Goal: Information Seeking & Learning: Learn about a topic

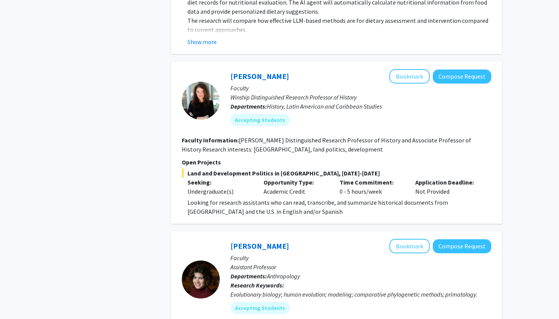
scroll to position [645, 0]
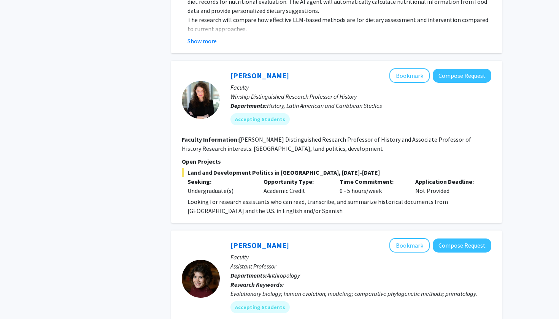
click at [286, 155] on fg-search-faculty "[PERSON_NAME] Bookmark Compose Request Faculty [PERSON_NAME] Distinguished Rese…" at bounding box center [336, 141] width 309 height 147
click at [198, 108] on div at bounding box center [201, 100] width 38 height 38
click at [239, 80] on link "[PERSON_NAME]" at bounding box center [259, 75] width 59 height 9
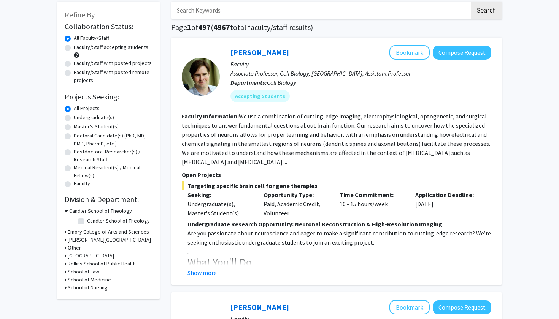
scroll to position [40, 0]
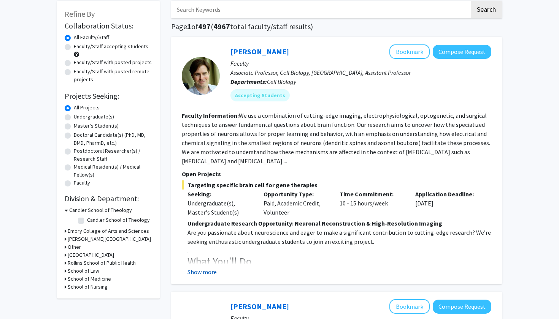
click at [211, 275] on button "Show more" at bounding box center [201, 271] width 29 height 9
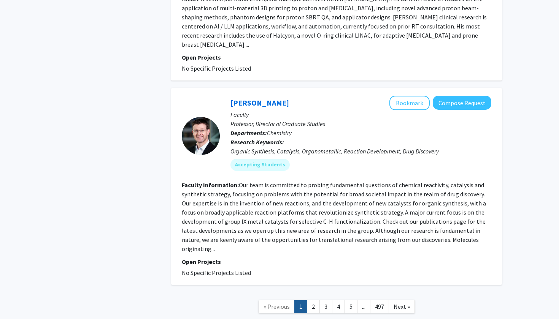
scroll to position [2568, 0]
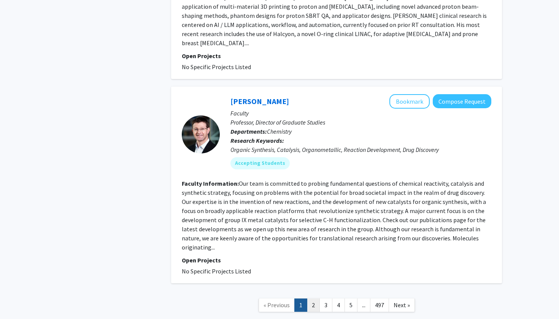
click at [310, 299] on link "2" at bounding box center [313, 305] width 13 height 13
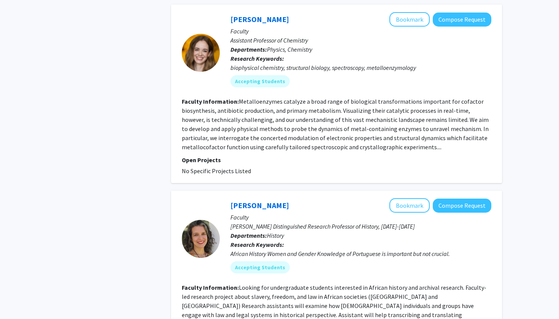
scroll to position [1105, 0]
